Goal: Check status

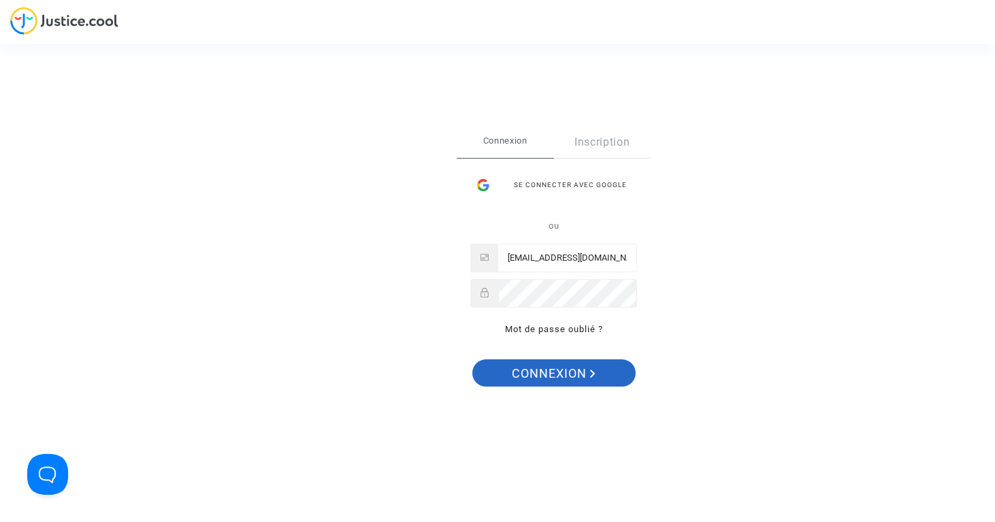
click at [521, 375] on span "Connexion" at bounding box center [554, 373] width 84 height 29
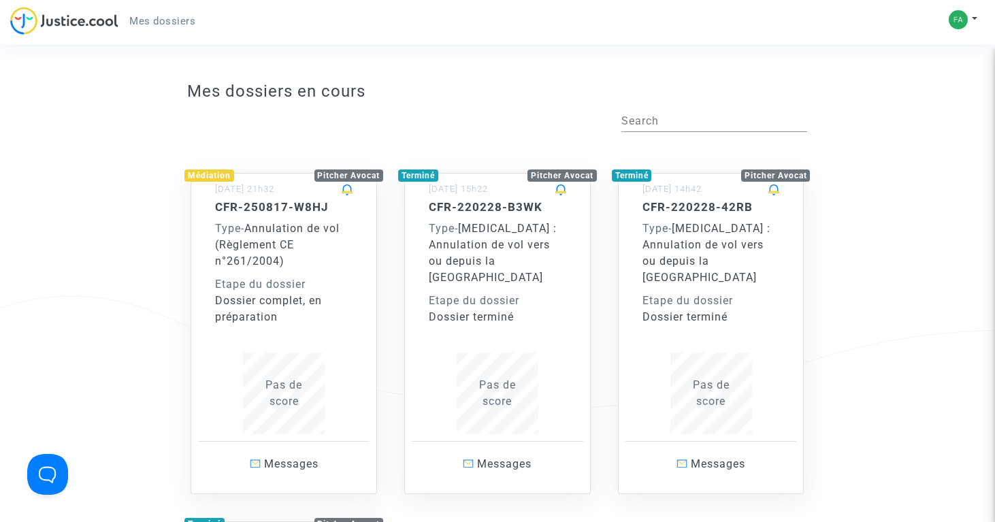
click at [299, 253] on div "Type - Annulation de vol (Règlement CE n°261/2004)" at bounding box center [283, 245] width 137 height 49
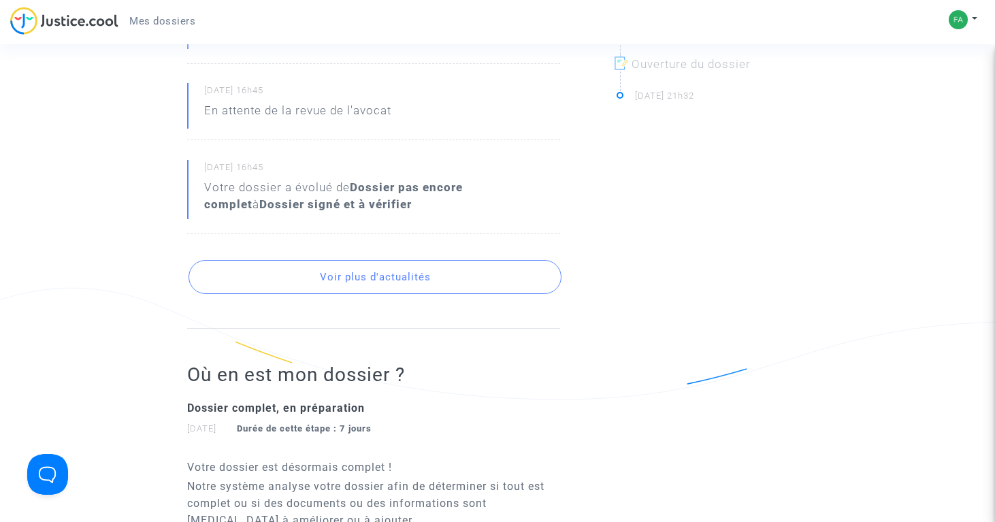
scroll to position [567, 0]
click at [299, 266] on button "Voir plus d'actualités" at bounding box center [375, 275] width 372 height 34
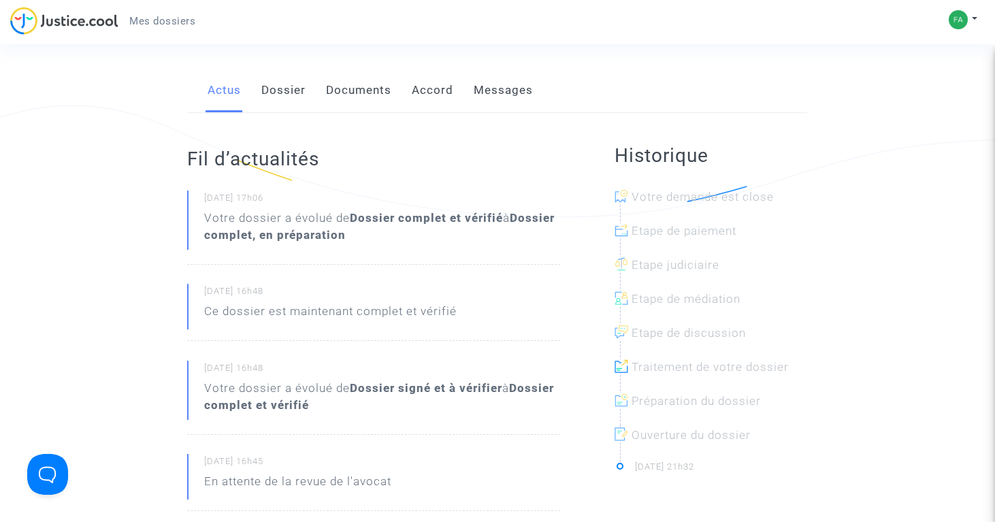
scroll to position [0, 0]
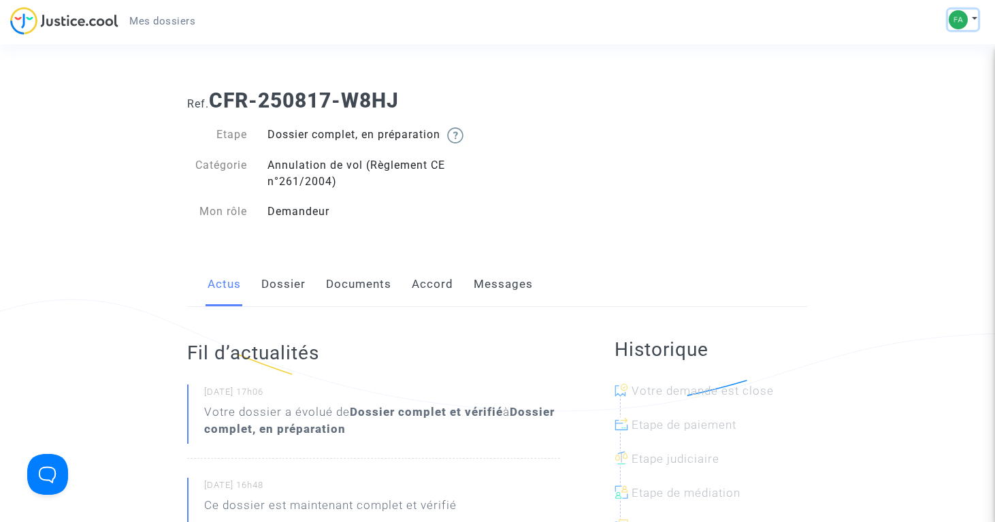
click at [967, 24] on button at bounding box center [963, 20] width 30 height 20
click at [762, 160] on div "Ref. CFR-250817-W8HJ Etape Dossier complet, en préparation Catégorie Annulation…" at bounding box center [497, 156] width 640 height 156
click at [176, 17] on span "Mes dossiers" at bounding box center [162, 21] width 66 height 12
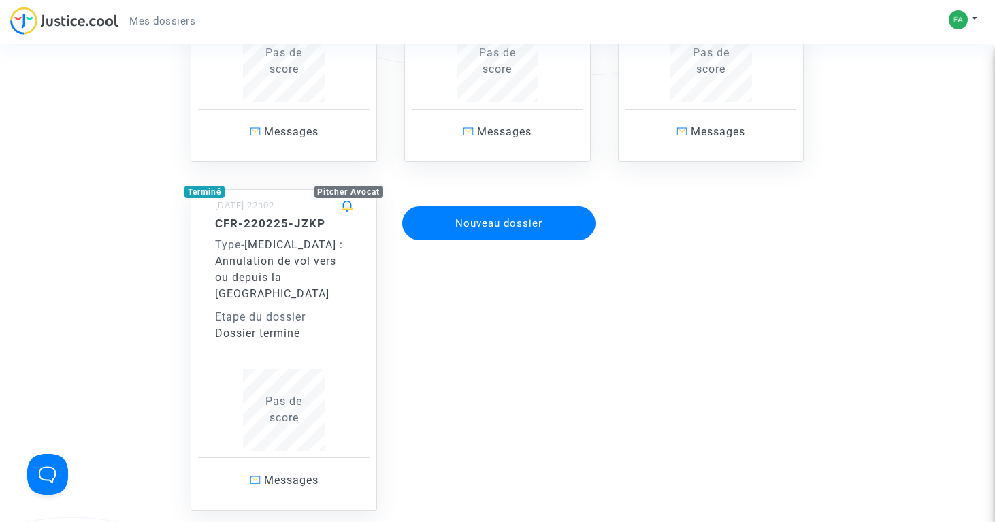
scroll to position [82, 0]
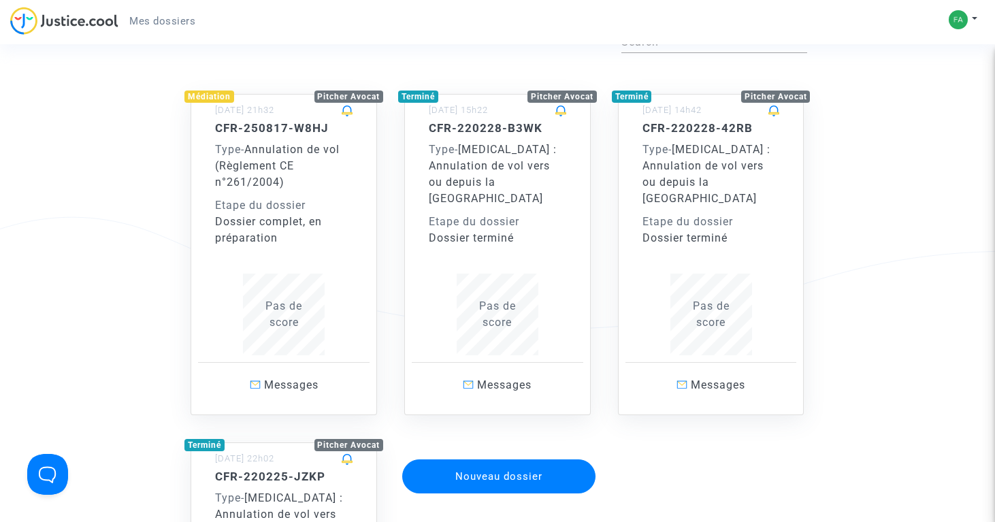
click at [143, 26] on span "Mes dossiers" at bounding box center [162, 21] width 66 height 12
click at [971, 17] on button at bounding box center [963, 20] width 30 height 20
click at [925, 91] on link "Déconnexion" at bounding box center [924, 92] width 108 height 22
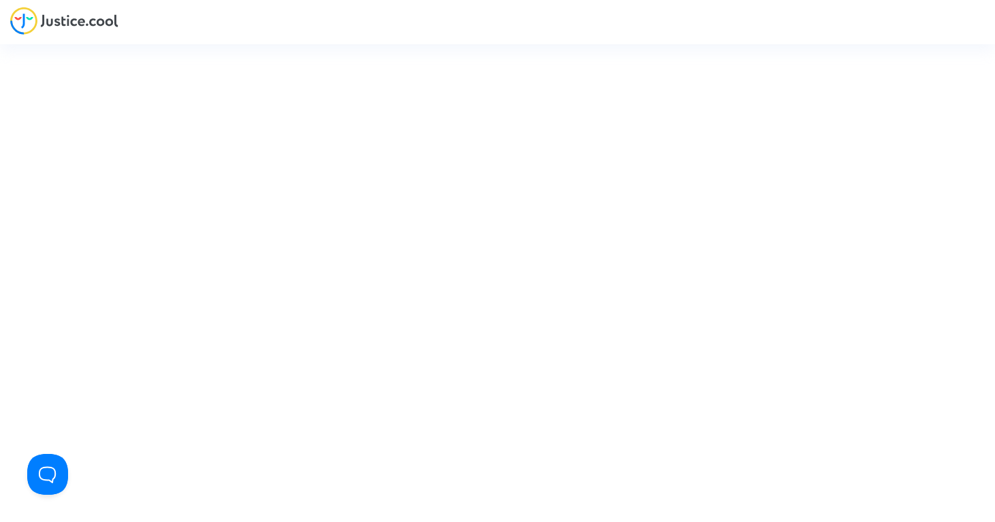
type input "[EMAIL_ADDRESS][DOMAIN_NAME]"
